Goal: Find specific page/section: Find specific page/section

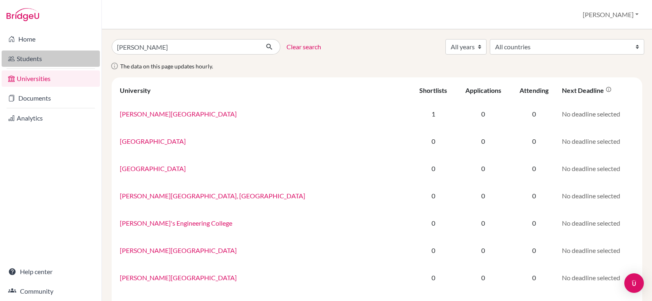
click at [43, 63] on link "Students" at bounding box center [51, 59] width 98 height 16
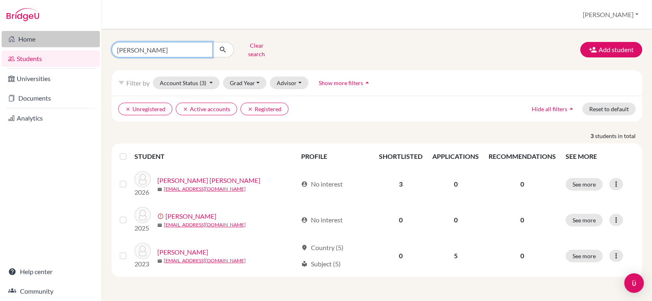
drag, startPoint x: 143, startPoint y: 46, endPoint x: 88, endPoint y: 38, distance: 56.0
click at [84, 44] on div "Home Students Universities Documents Analytics Help center Community Students o…" at bounding box center [326, 150] width 652 height 301
type input "[PERSON_NAME]"
click button "submit" at bounding box center [223, 49] width 22 height 15
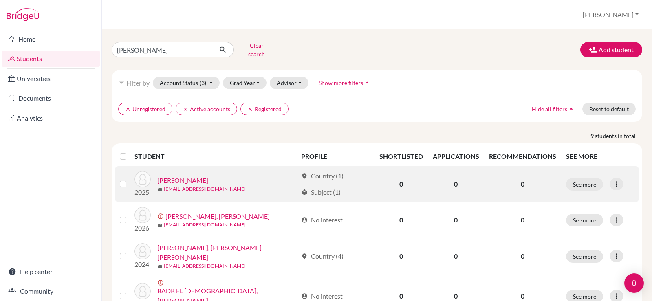
scroll to position [41, 0]
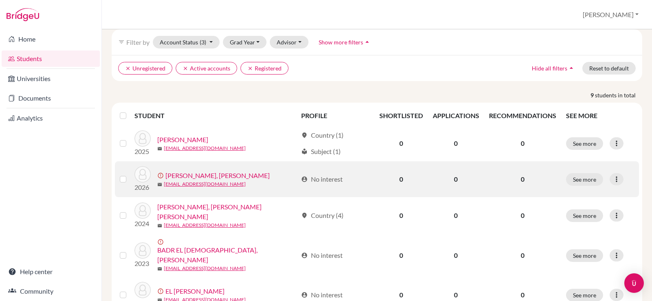
click at [250, 171] on link "[PERSON_NAME], [PERSON_NAME]" at bounding box center [218, 176] width 104 height 10
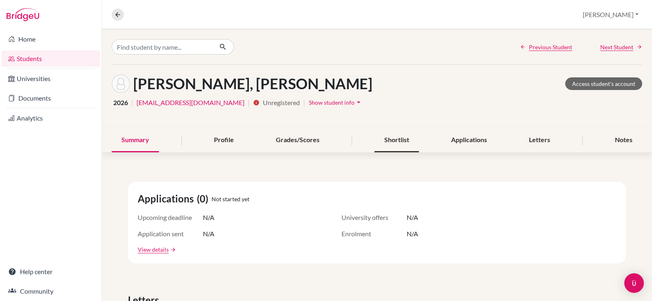
click at [375, 139] on div "Shortlist" at bounding box center [397, 140] width 44 height 24
